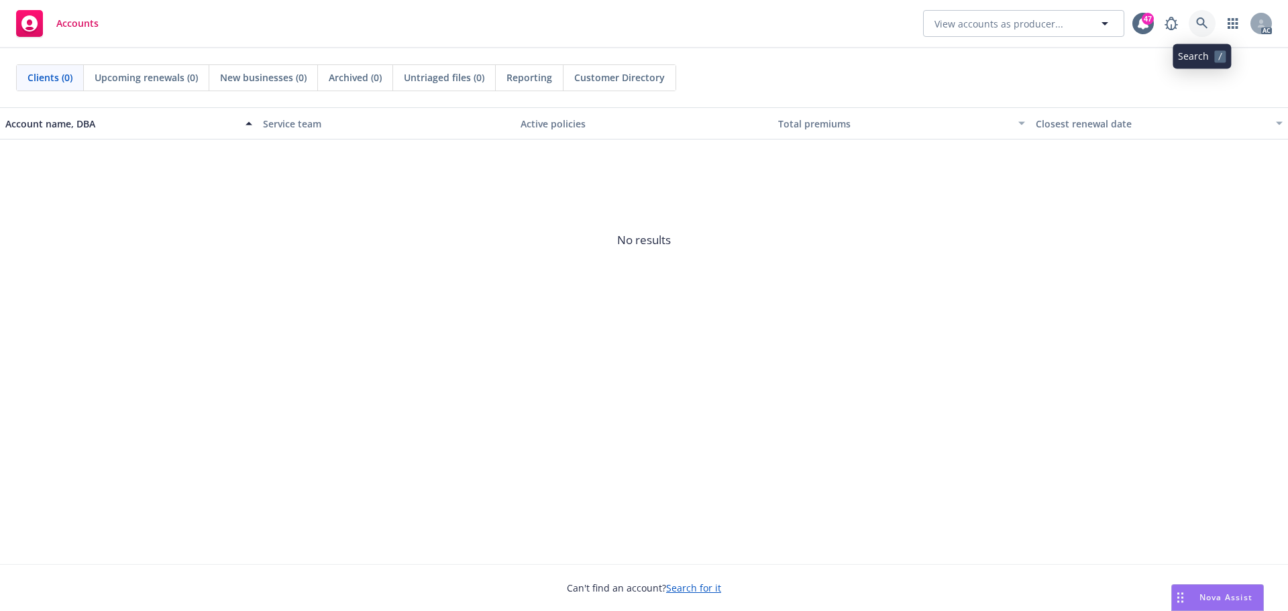
click at [1199, 23] on icon at bounding box center [1202, 23] width 12 height 12
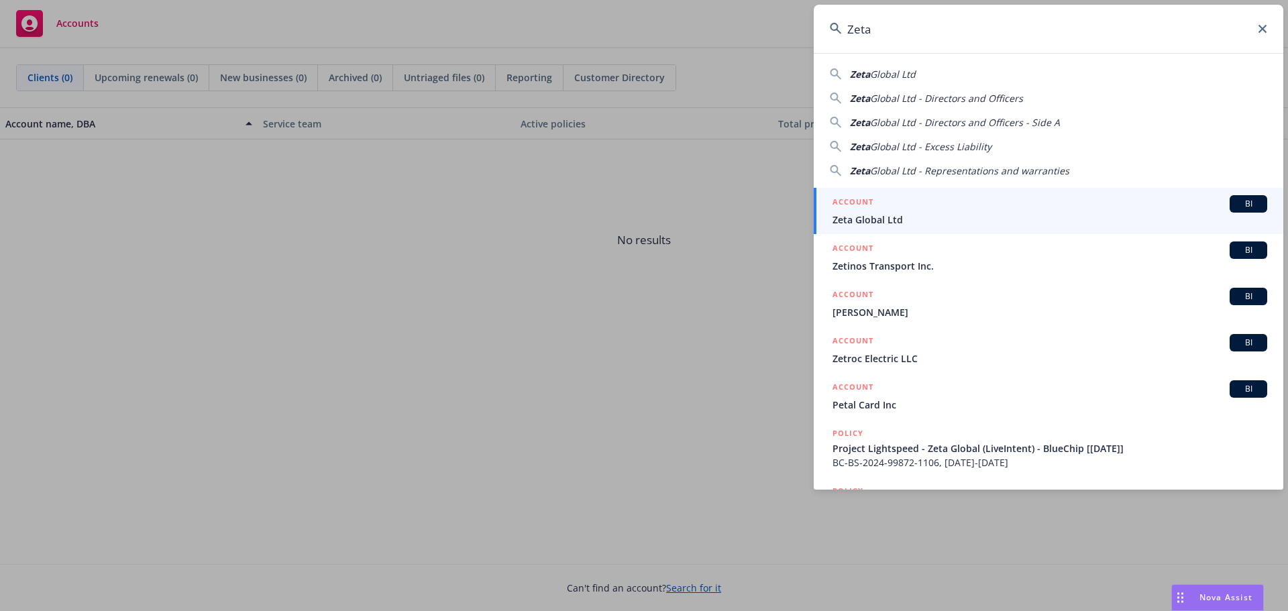
type input "Zeta"
click at [904, 212] on div "ACCOUNT BI" at bounding box center [1049, 203] width 435 height 17
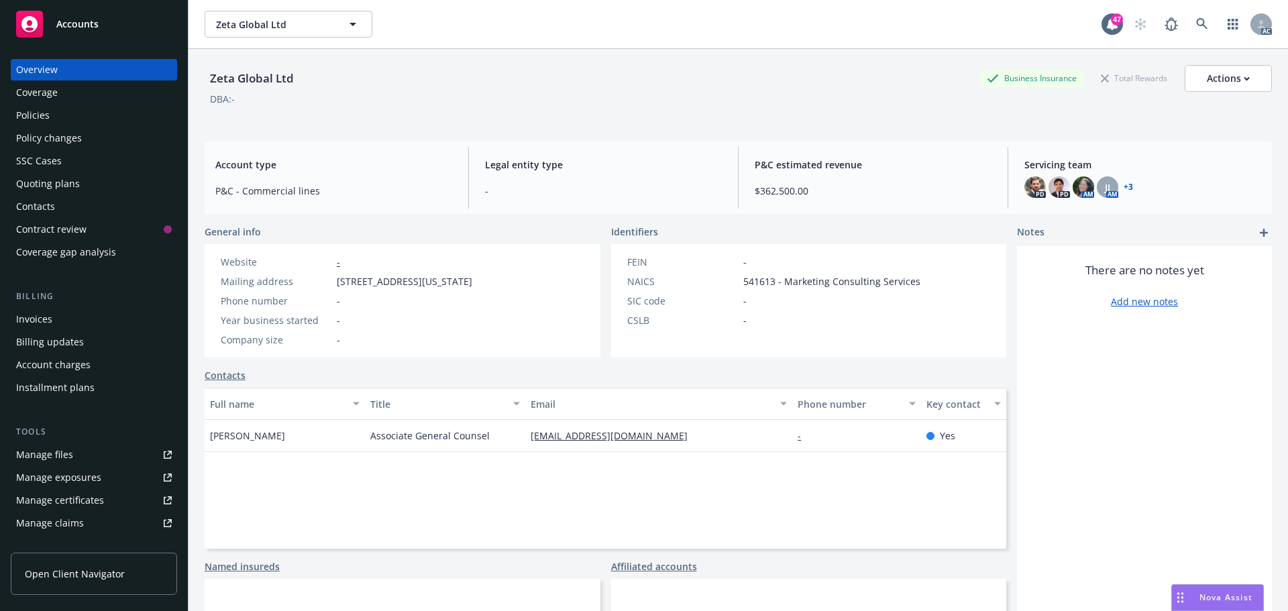
click at [67, 113] on div "Policies" at bounding box center [94, 115] width 156 height 21
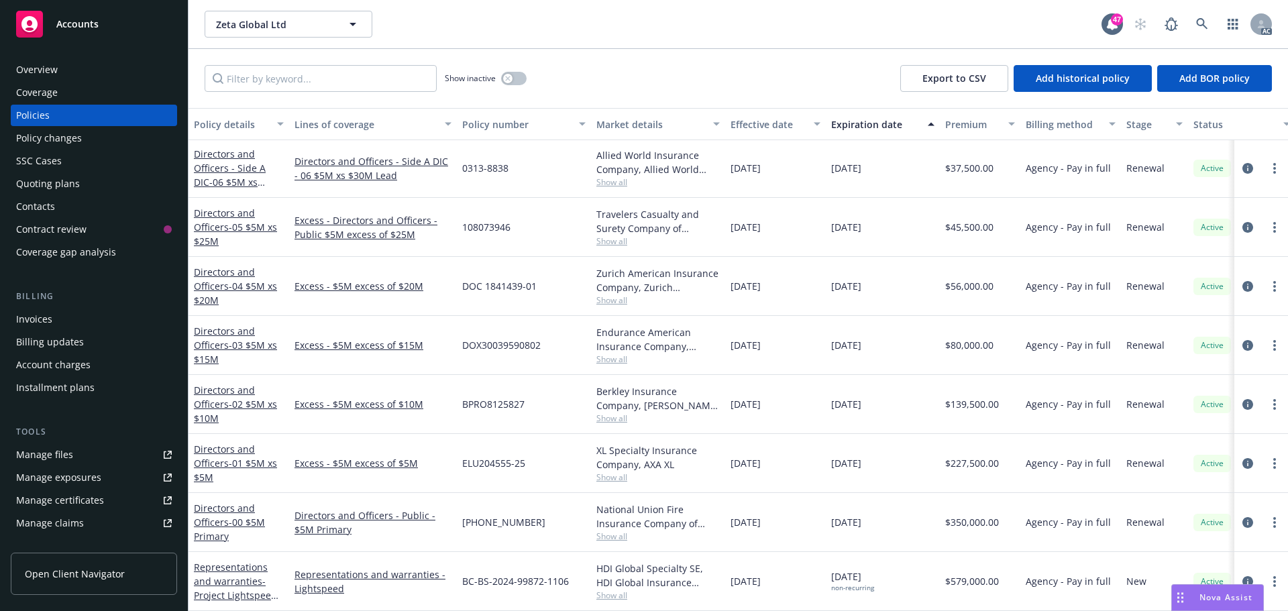
scroll to position [178, 0]
click at [380, 508] on link "Directors and Officers - Public - $5M Primary" at bounding box center [372, 522] width 157 height 28
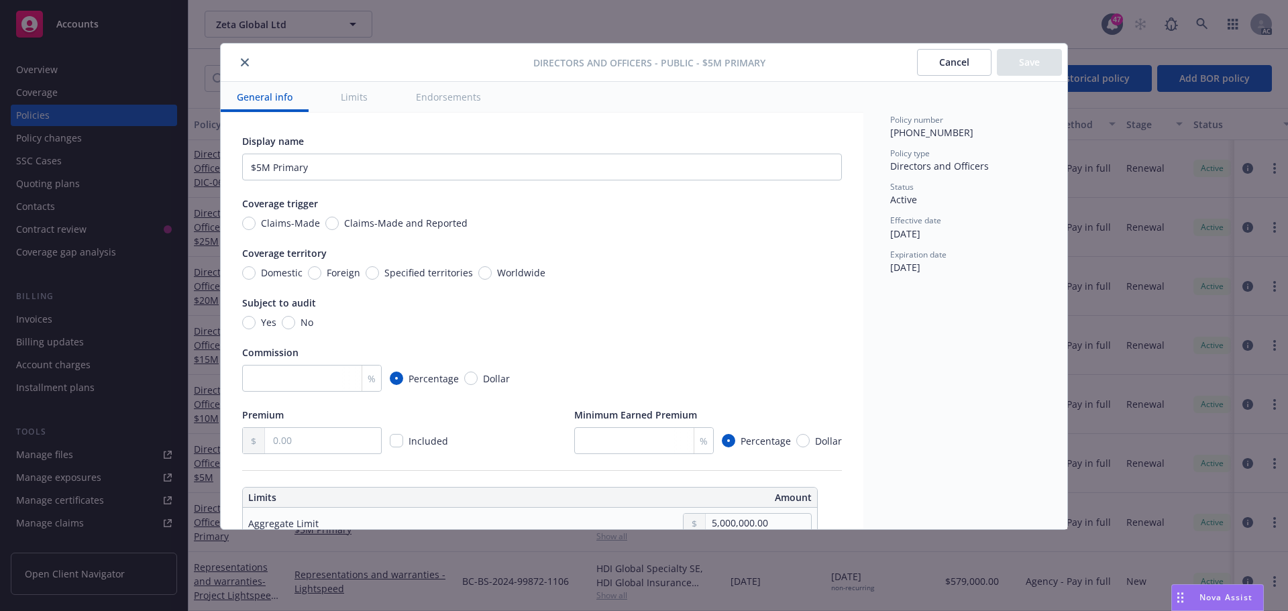
click at [247, 63] on icon "close" at bounding box center [245, 62] width 8 height 8
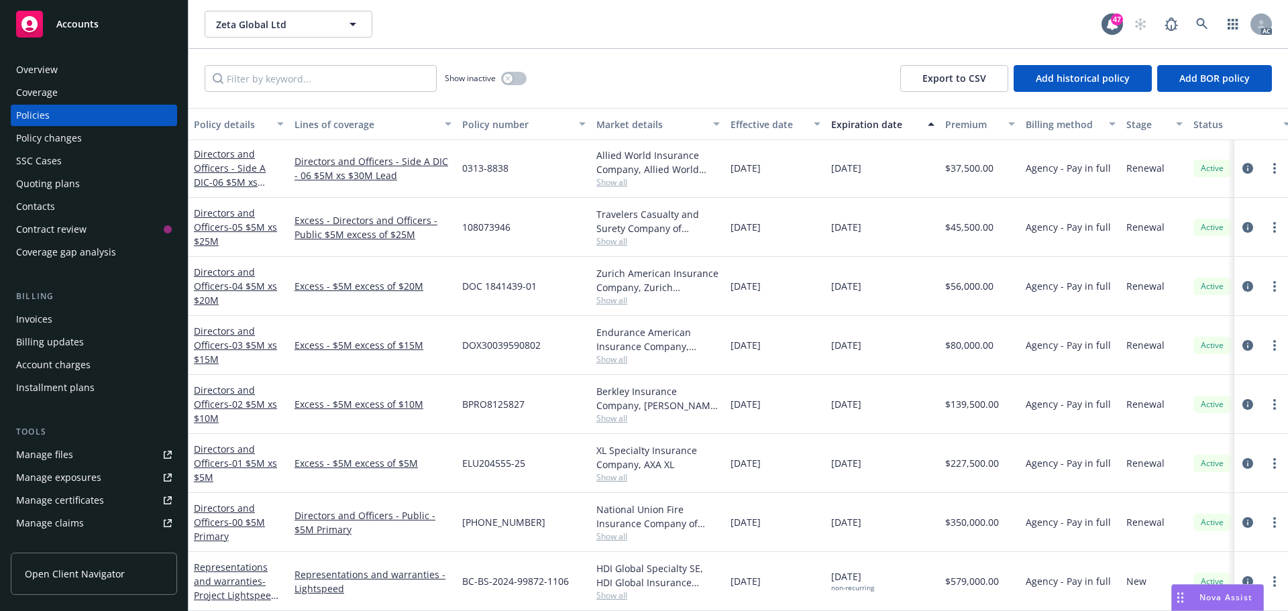
click at [218, 512] on link "Directors and Officers - 00 $5M Primary" at bounding box center [229, 522] width 71 height 41
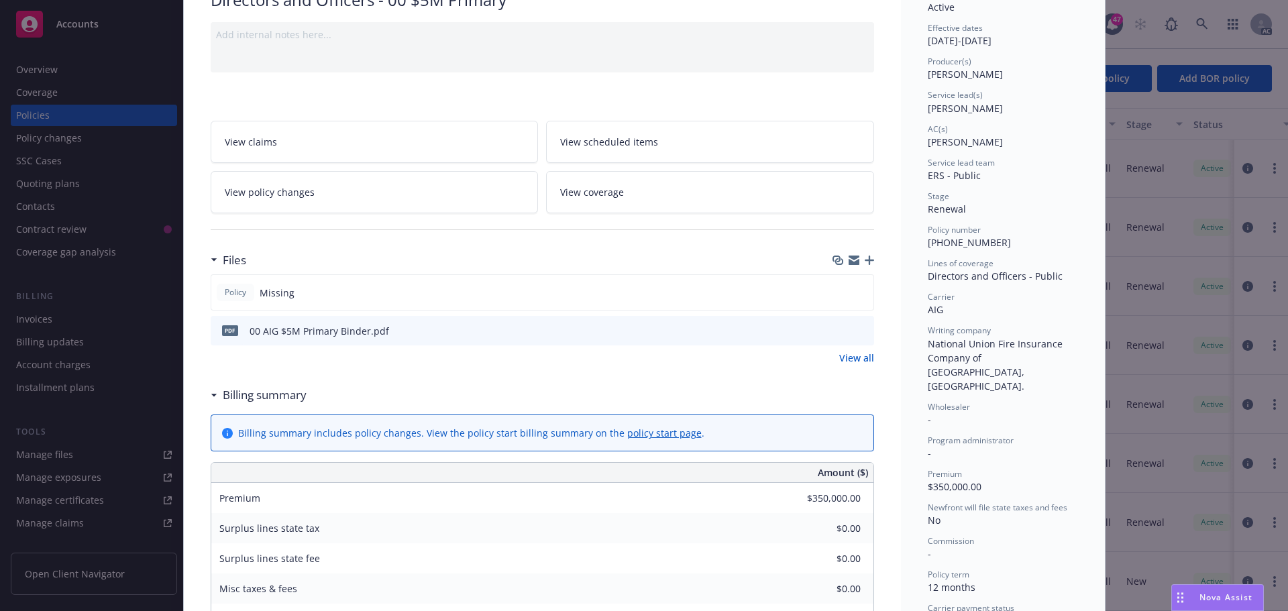
scroll to position [134, 0]
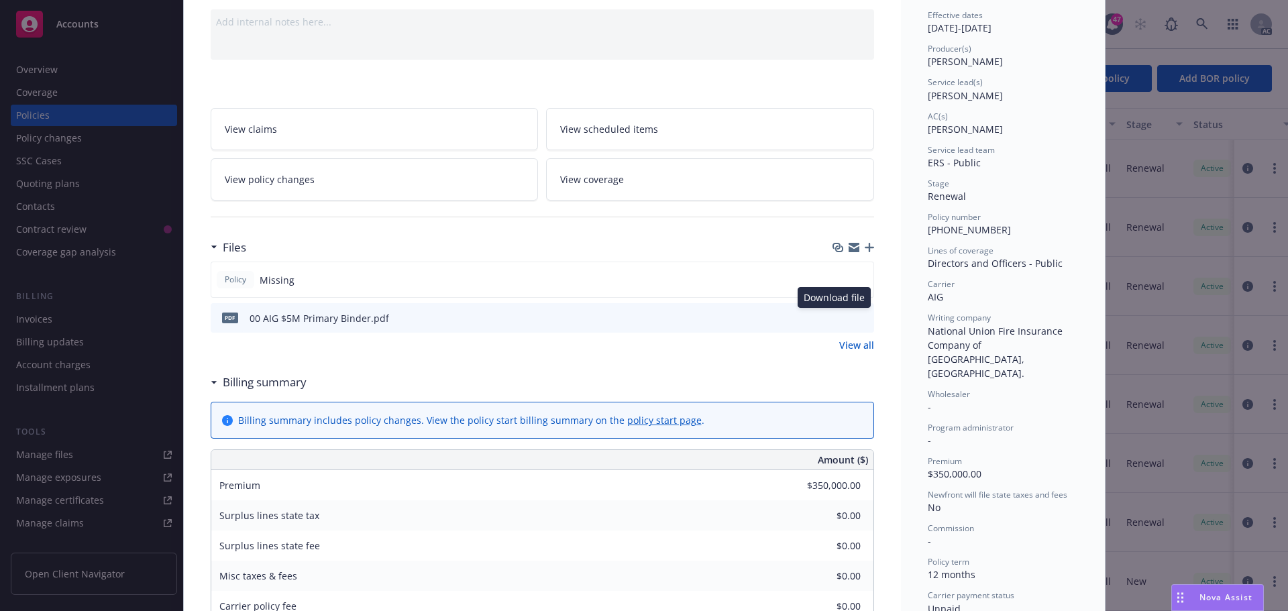
click at [836, 321] on icon "download file" at bounding box center [839, 317] width 11 height 11
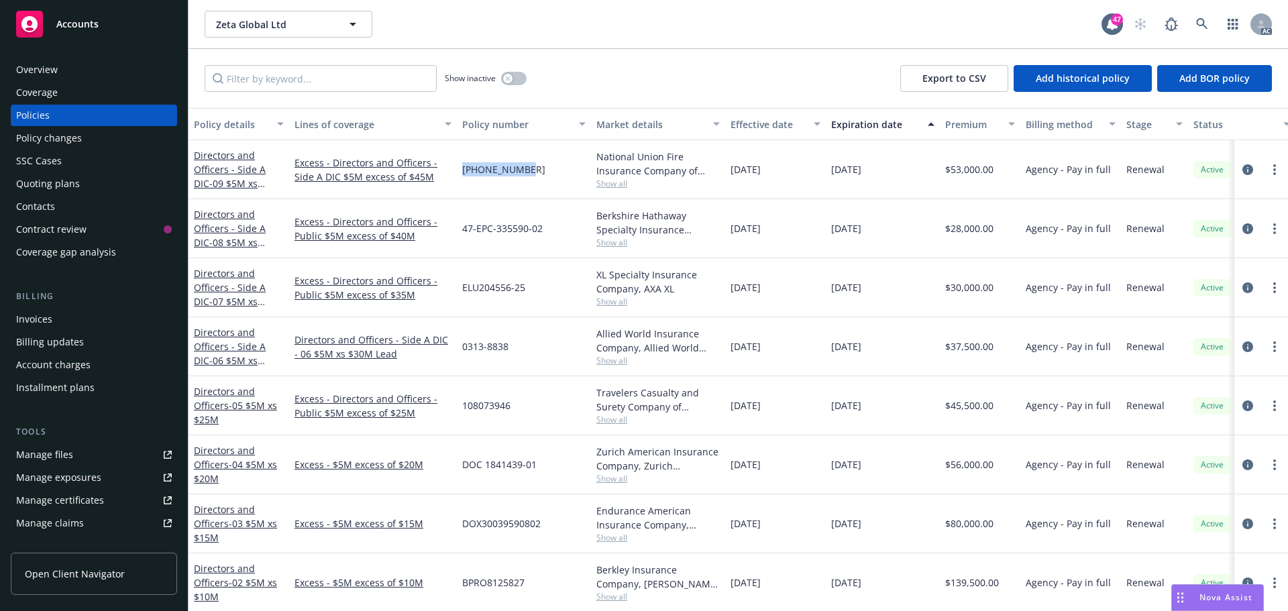
drag, startPoint x: 526, startPoint y: 169, endPoint x: 457, endPoint y: 168, distance: 69.1
click at [457, 168] on div "[PHONE_NUMBER]" at bounding box center [524, 169] width 134 height 59
